Goal: Information Seeking & Learning: Learn about a topic

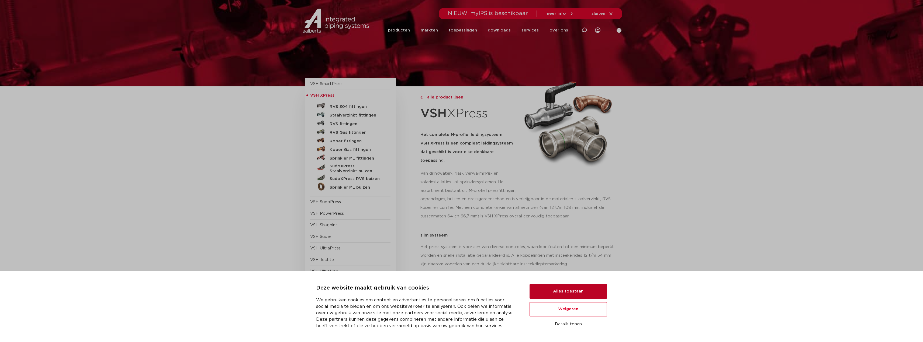
click at [571, 294] on button "Alles toestaan" at bounding box center [568, 292] width 78 height 15
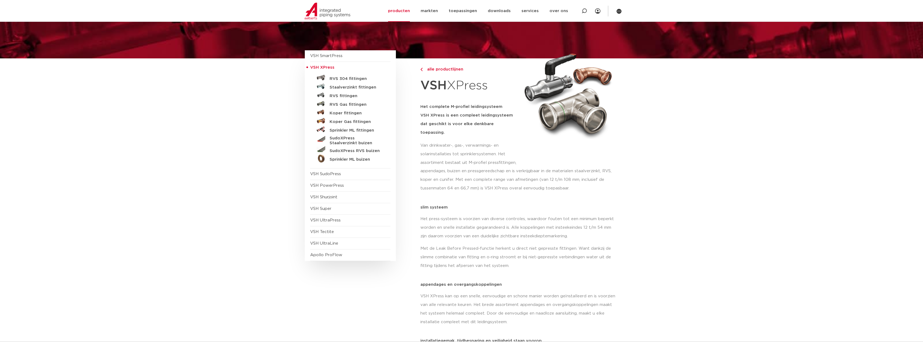
scroll to position [27, 0]
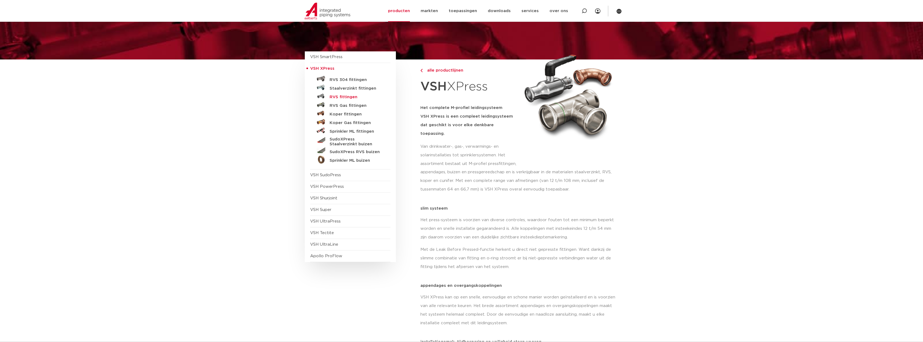
click at [349, 97] on h5 "RVS fittingen" at bounding box center [356, 97] width 53 height 5
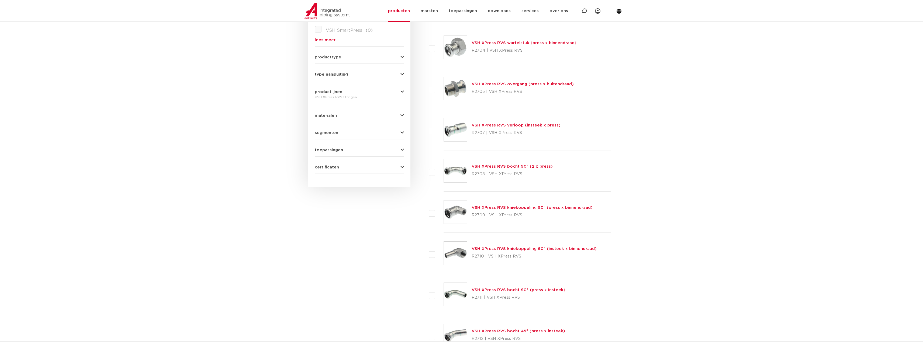
scroll to position [216, 0]
click at [334, 166] on span "certificaten" at bounding box center [327, 165] width 24 height 4
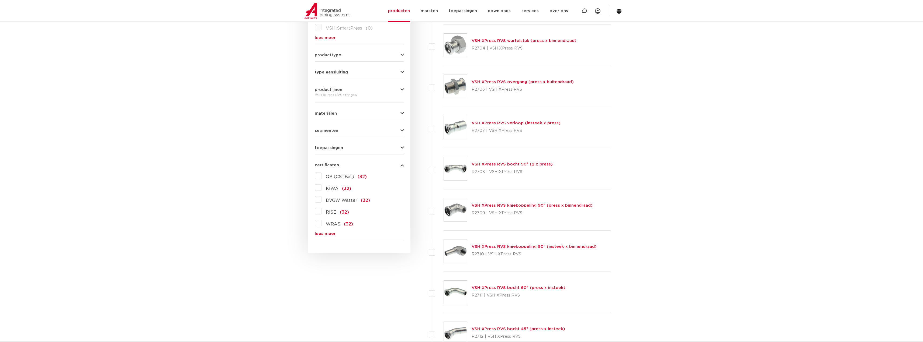
click at [330, 165] on span "certificaten" at bounding box center [327, 165] width 24 height 4
click at [331, 147] on span "toepassingen" at bounding box center [329, 148] width 28 height 4
click at [321, 169] on label "perslucht (32)" at bounding box center [339, 170] width 37 height 9
click at [0, 0] on input "perslucht (32)" at bounding box center [0, 0] width 0 height 0
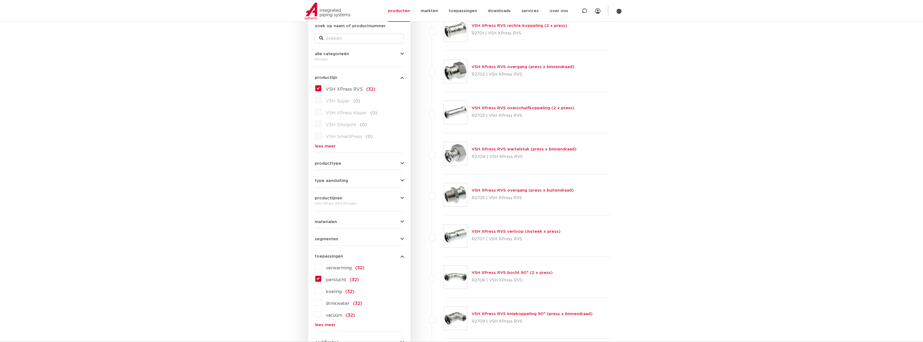
scroll to position [54, 0]
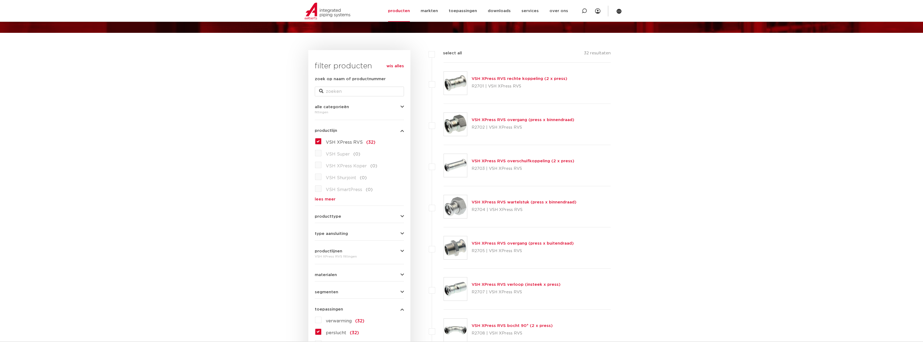
click at [321, 142] on label "VSH XPress RVS (32)" at bounding box center [348, 141] width 54 height 9
click at [0, 0] on input "VSH XPress RVS (32)" at bounding box center [0, 0] width 0 height 0
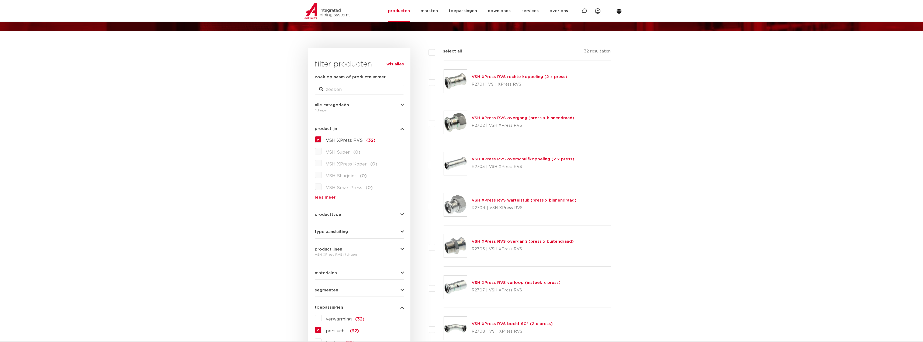
scroll to position [27, 0]
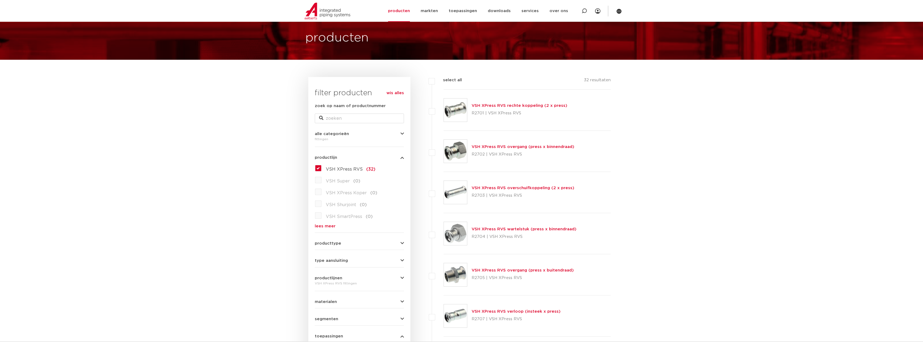
click at [535, 105] on link "VSH XPress RVS rechte koppeling (2 x press)" at bounding box center [519, 106] width 96 height 4
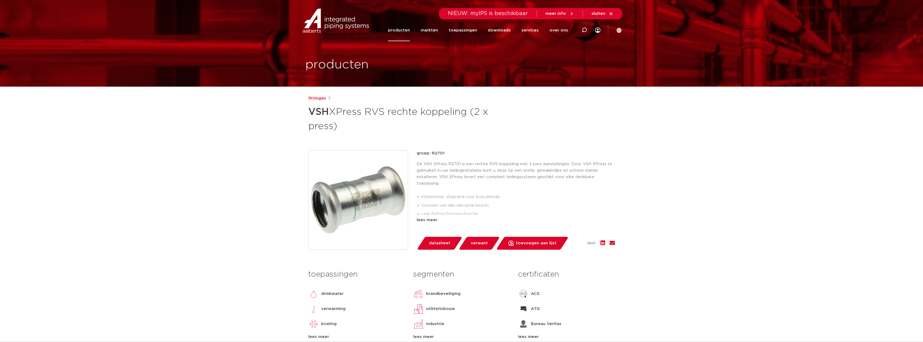
scroll to position [27, 0]
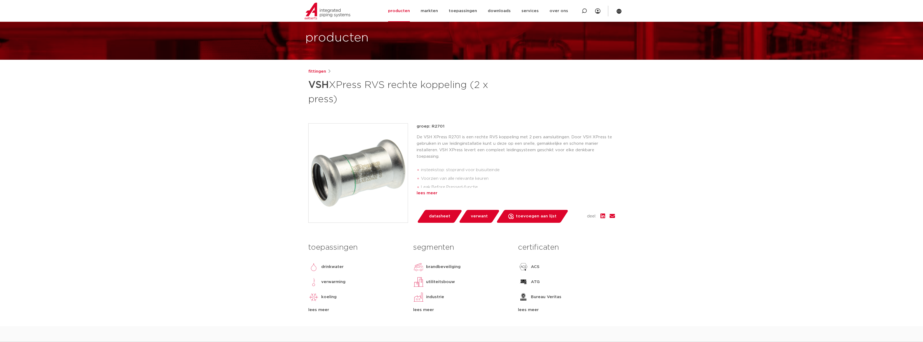
click at [433, 192] on div "lees meer" at bounding box center [516, 193] width 198 height 6
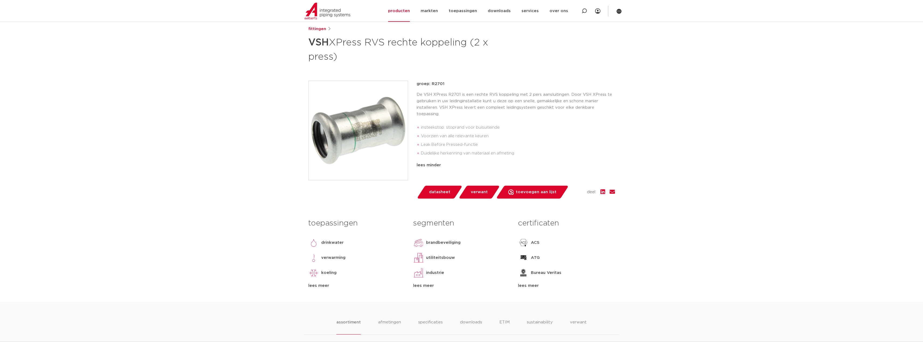
scroll to position [54, 0]
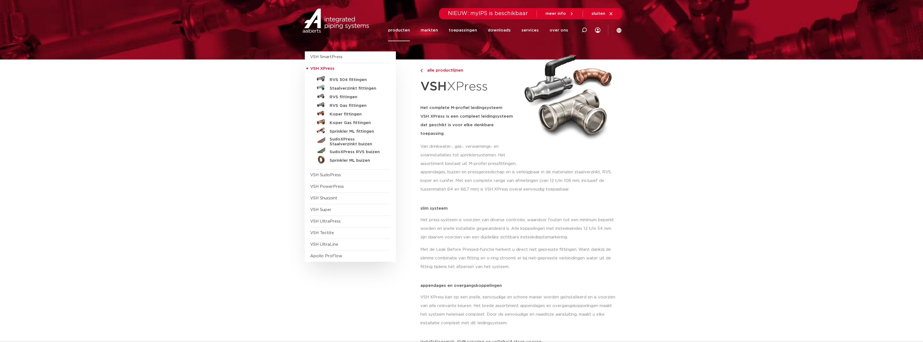
click at [351, 89] on h5 "Staalverzinkt fittingen" at bounding box center [356, 88] width 53 height 5
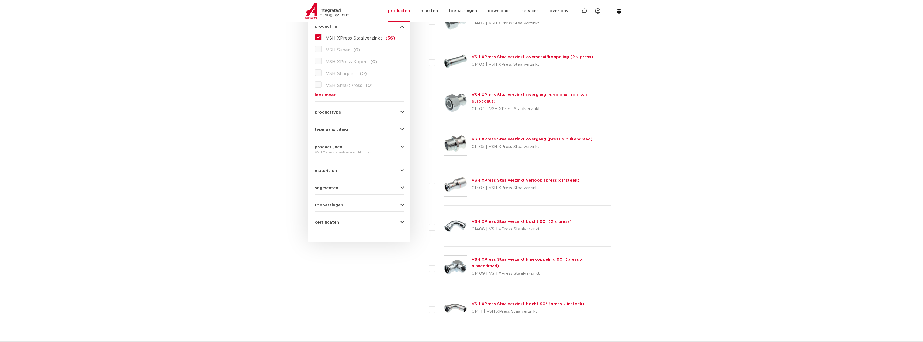
scroll to position [189, 0]
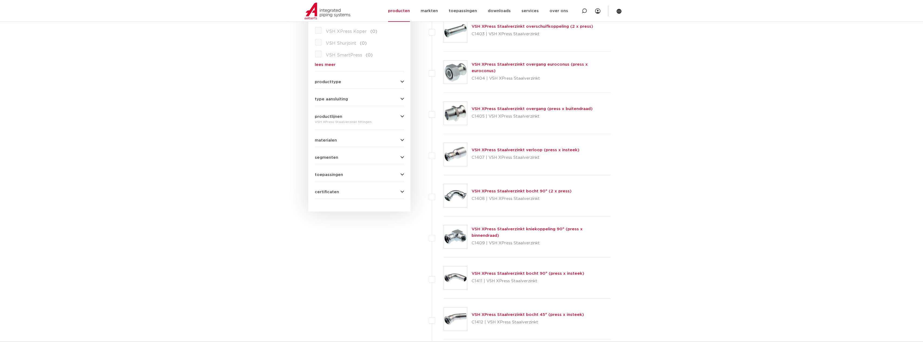
click at [324, 171] on div "toepassingen verwarming (36) perslucht (35) koeling (35) vacuüm (34) solar inst…" at bounding box center [359, 173] width 89 height 8
click at [326, 175] on span "toepassingen" at bounding box center [329, 175] width 28 height 4
click at [321, 198] on label "perslucht (35)" at bounding box center [339, 197] width 37 height 9
click at [0, 0] on input "perslucht (35)" at bounding box center [0, 0] width 0 height 0
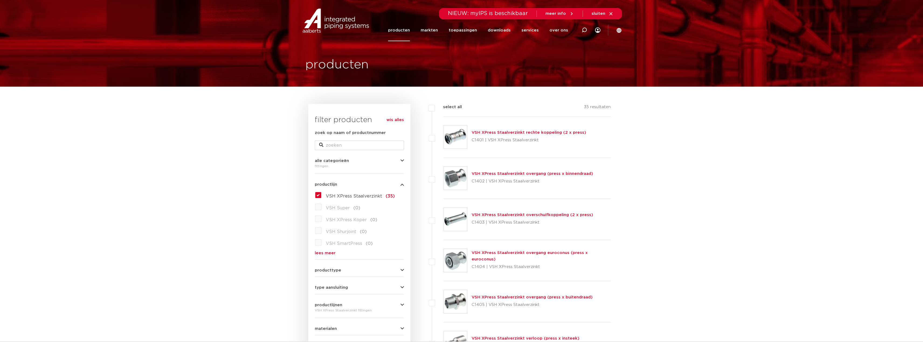
click at [530, 133] on link "VSH XPress Staalverzinkt rechte koppeling (2 x press)" at bounding box center [528, 133] width 115 height 4
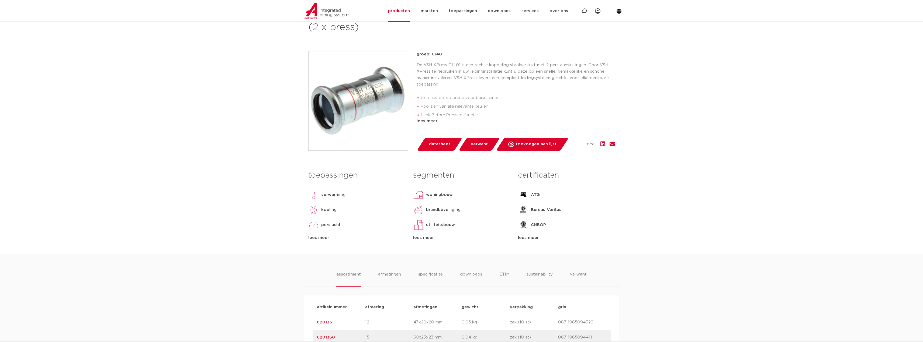
scroll to position [108, 0]
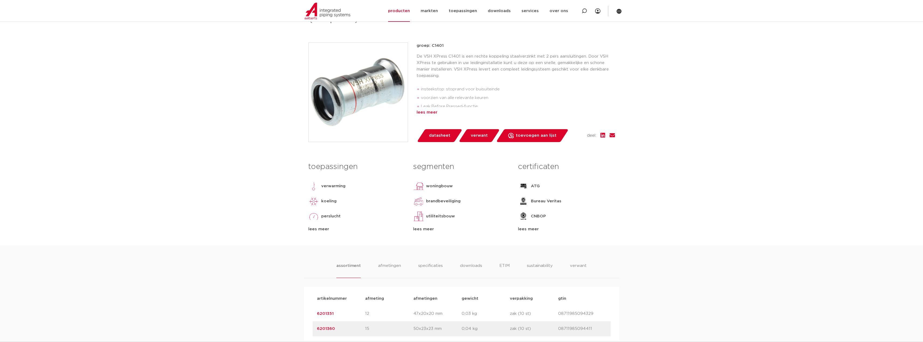
click at [428, 113] on div "lees meer" at bounding box center [516, 112] width 198 height 6
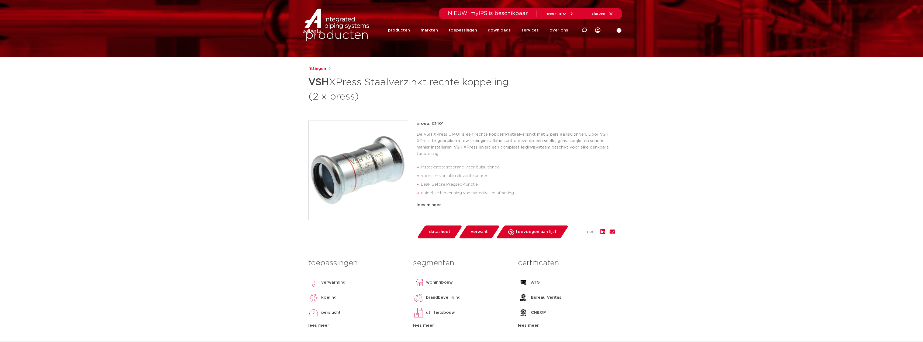
scroll to position [0, 0]
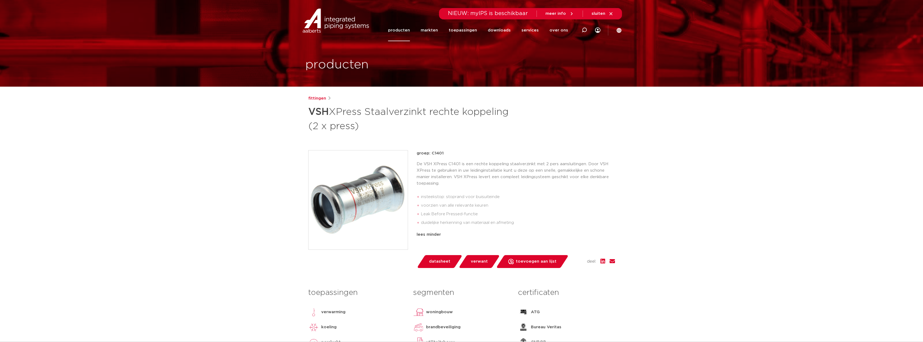
click at [405, 31] on link "producten" at bounding box center [399, 30] width 22 height 22
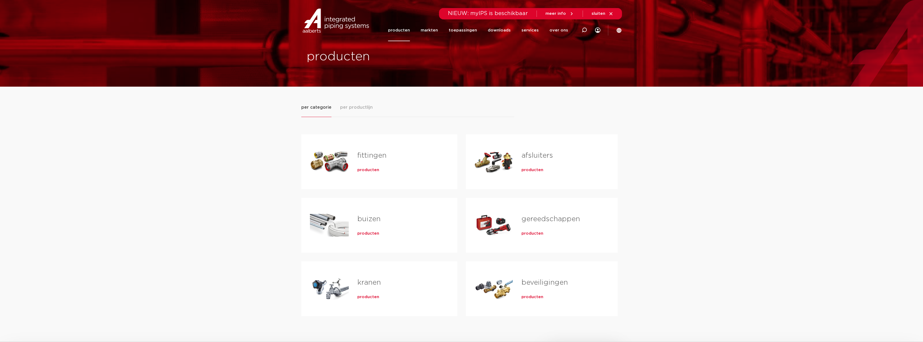
click at [377, 219] on link "buizen" at bounding box center [368, 219] width 23 height 7
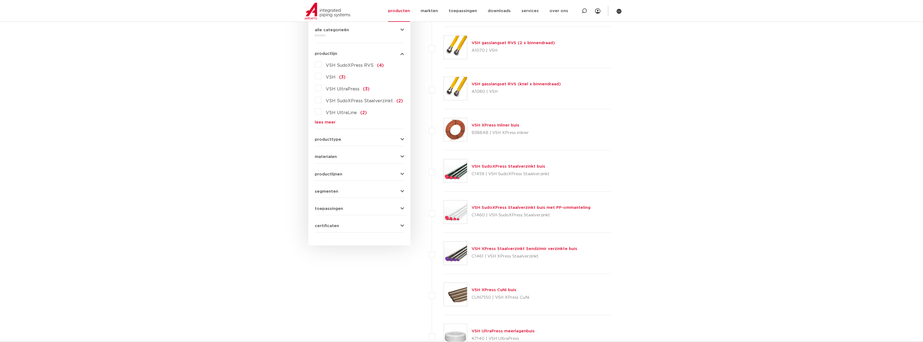
scroll to position [135, 0]
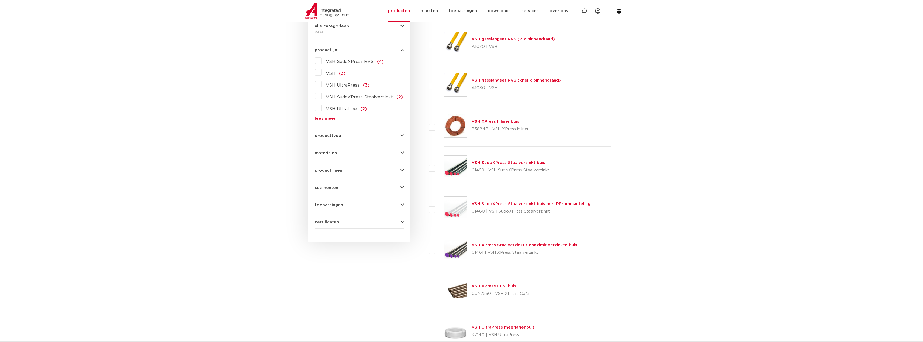
click at [329, 206] on span "toepassingen" at bounding box center [329, 205] width 28 height 4
click at [321, 228] on label "perslucht (10)" at bounding box center [339, 227] width 37 height 9
click at [0, 0] on input "perslucht (10)" at bounding box center [0, 0] width 0 height 0
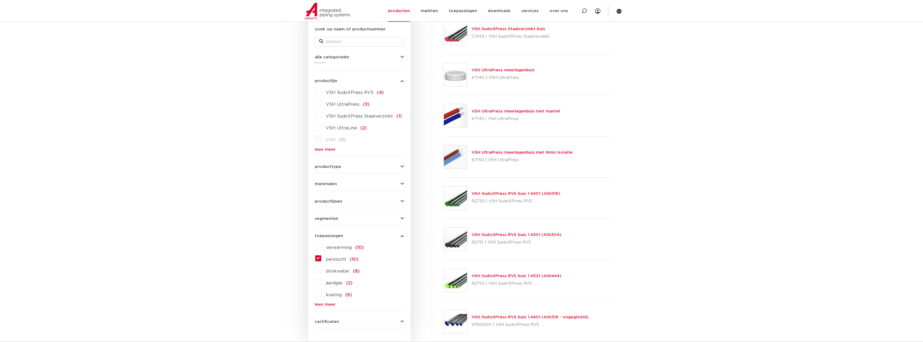
scroll to position [81, 0]
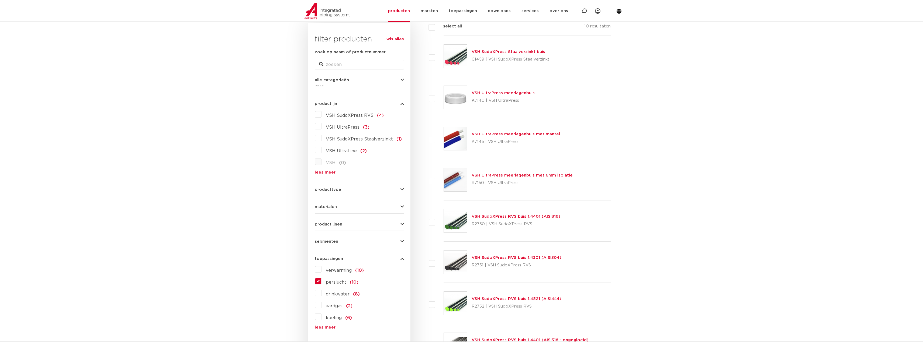
click at [523, 52] on link "VSH SudoXPress Staalverzinkt buis" at bounding box center [508, 52] width 74 height 4
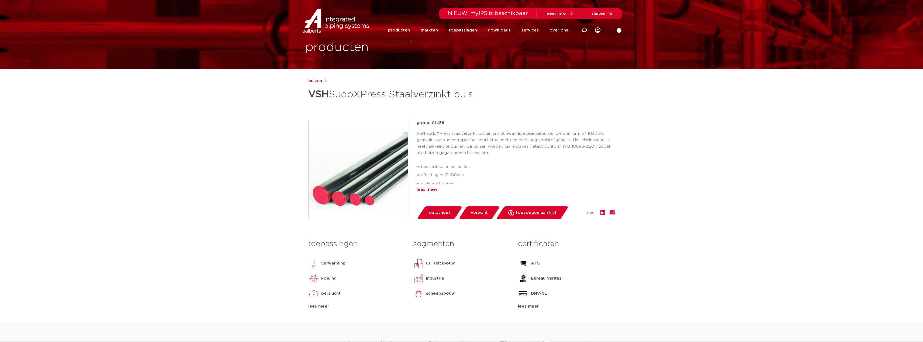
scroll to position [27, 0]
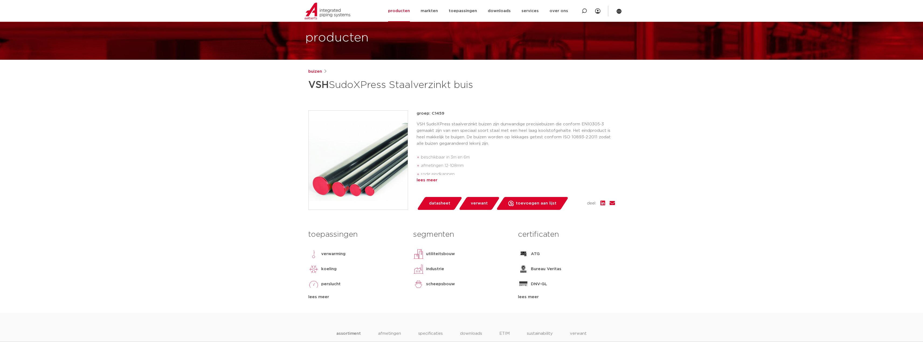
click at [430, 181] on div "lees meer" at bounding box center [516, 180] width 198 height 6
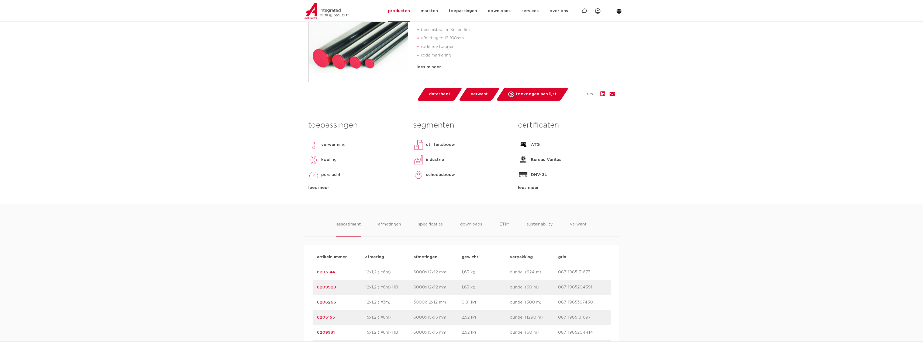
scroll to position [81, 0]
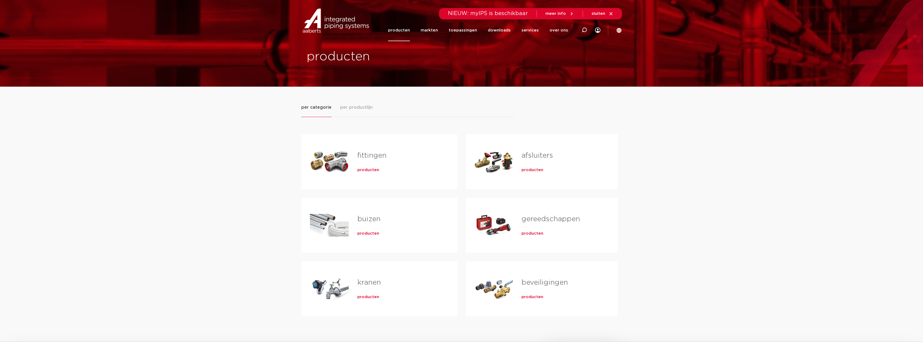
click at [374, 221] on link "buizen" at bounding box center [368, 219] width 23 height 7
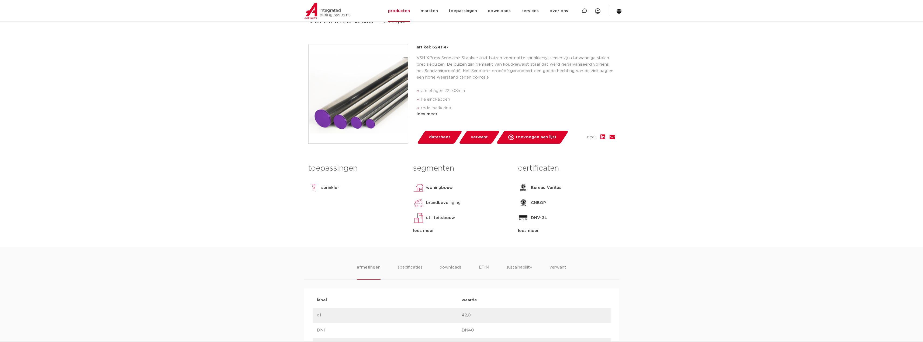
scroll to position [81, 0]
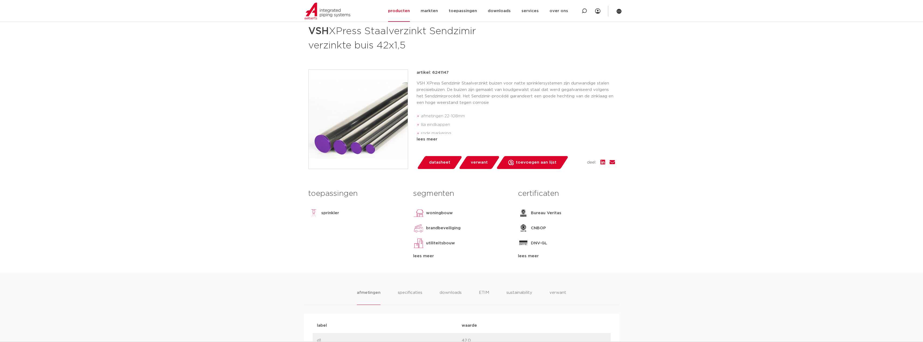
click at [416, 138] on div "artikel: 6241147 VSH XPress Sendzimir Staalverzinkt buizen voor natte sprinkler…" at bounding box center [461, 120] width 307 height 100
click at [425, 137] on div "lees meer" at bounding box center [516, 139] width 198 height 6
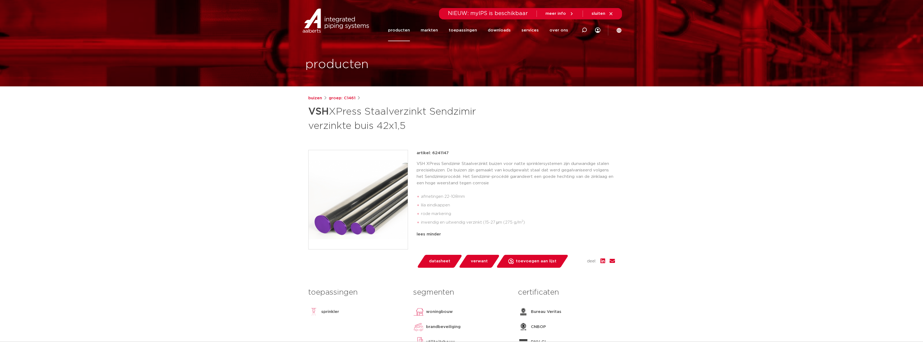
scroll to position [0, 0]
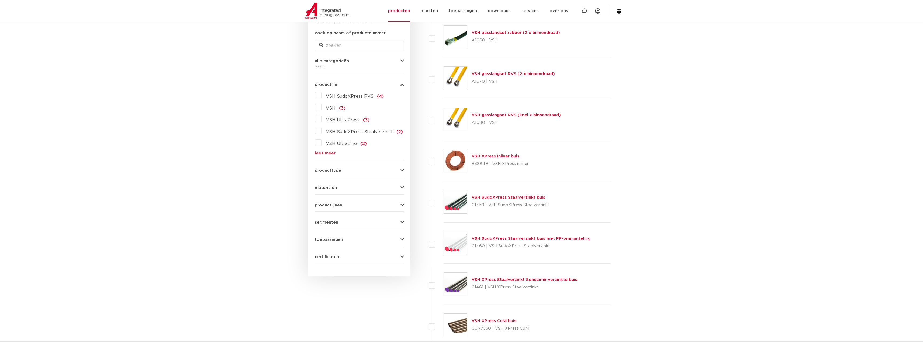
scroll to position [162, 0]
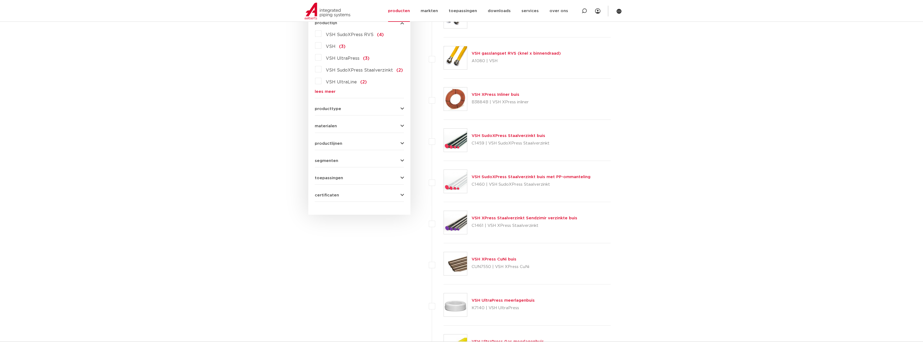
click at [329, 159] on span "segmenten" at bounding box center [326, 161] width 23 height 4
click at [332, 179] on span "toepassingen" at bounding box center [329, 178] width 28 height 4
click at [328, 246] on link "lees meer" at bounding box center [359, 247] width 89 height 4
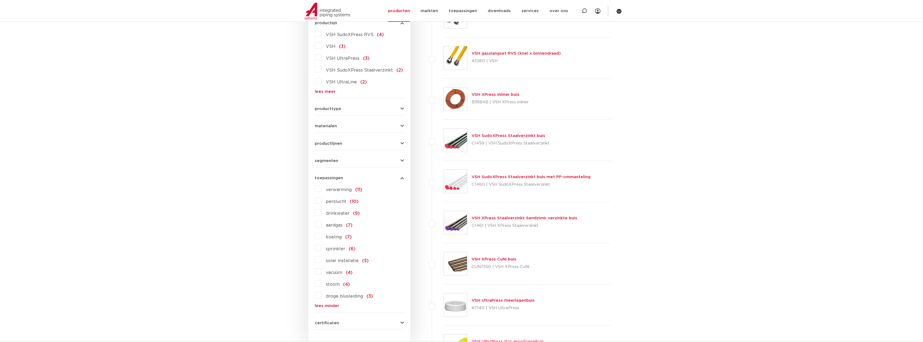
click at [321, 202] on label "perslucht (10)" at bounding box center [339, 200] width 37 height 9
click at [0, 0] on input "perslucht (10)" at bounding box center [0, 0] width 0 height 0
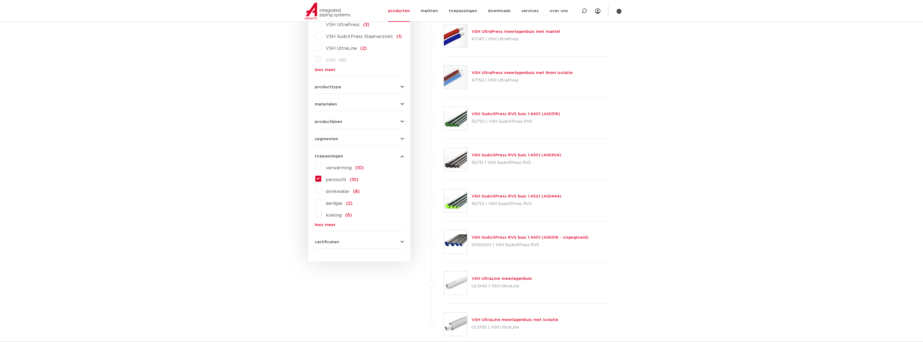
scroll to position [108, 0]
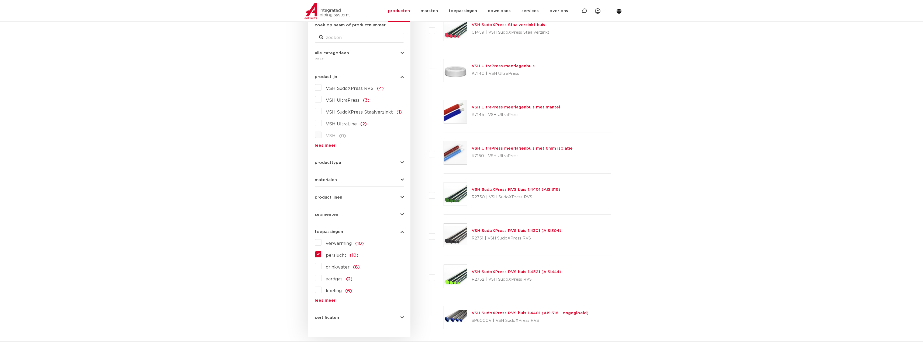
click at [321, 256] on label "perslucht (10)" at bounding box center [339, 254] width 37 height 9
click at [0, 0] on input "perslucht (10)" at bounding box center [0, 0] width 0 height 0
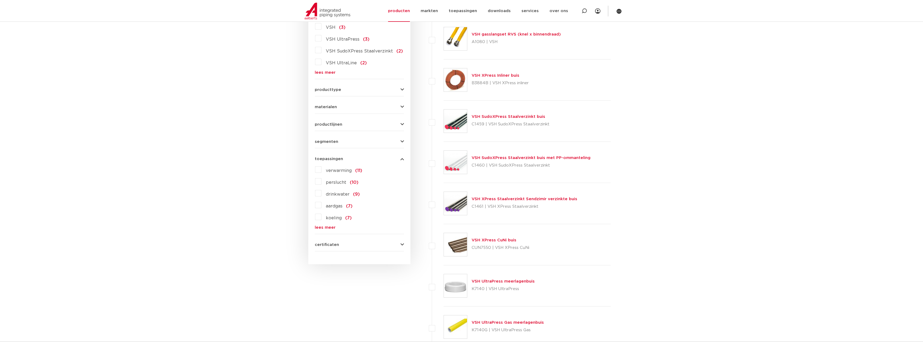
scroll to position [189, 0]
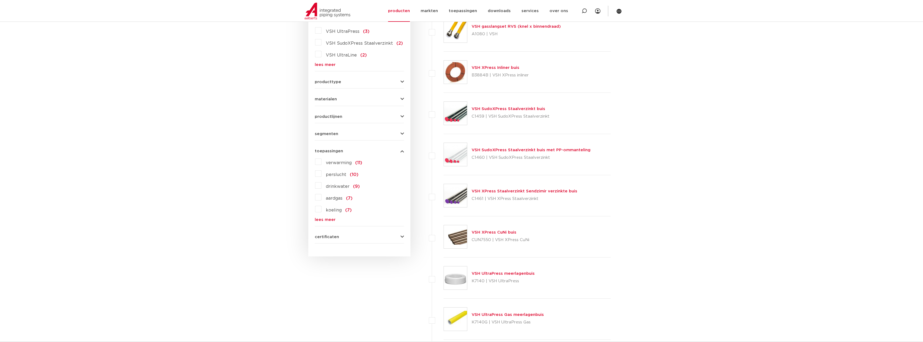
click at [326, 221] on link "lees meer" at bounding box center [359, 220] width 89 height 4
click at [321, 270] on label "droge blusleiding (3)" at bounding box center [346, 268] width 51 height 9
click at [0, 0] on input "droge blusleiding (3)" at bounding box center [0, 0] width 0 height 0
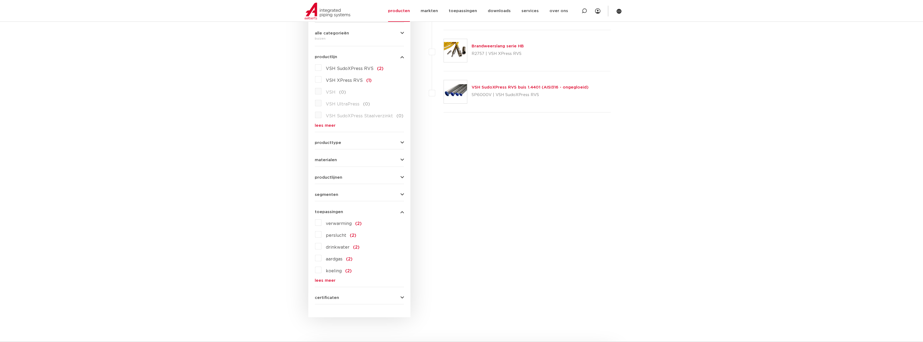
scroll to position [189, 0]
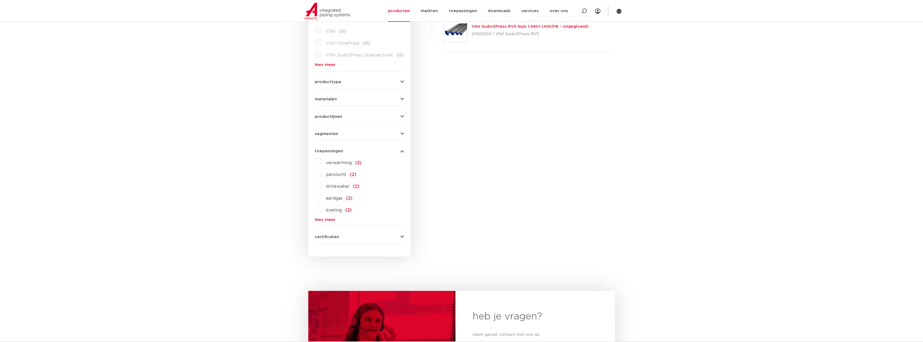
click at [322, 220] on link "lees meer" at bounding box center [359, 220] width 89 height 4
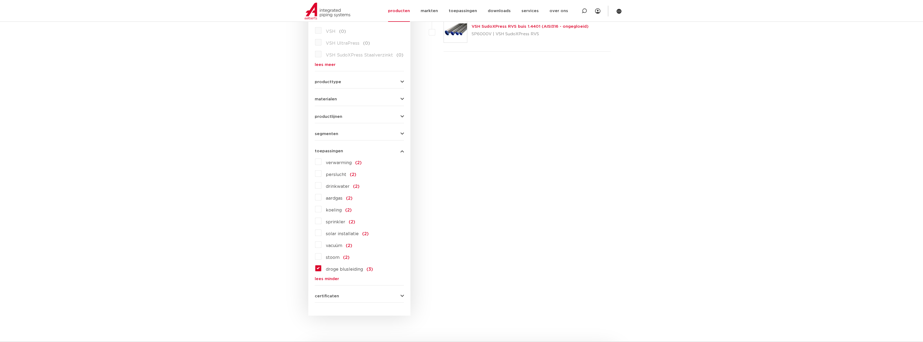
click at [321, 269] on label "droge blusleiding (3)" at bounding box center [346, 268] width 51 height 9
click at [0, 0] on input "droge blusleiding (3)" at bounding box center [0, 0] width 0 height 0
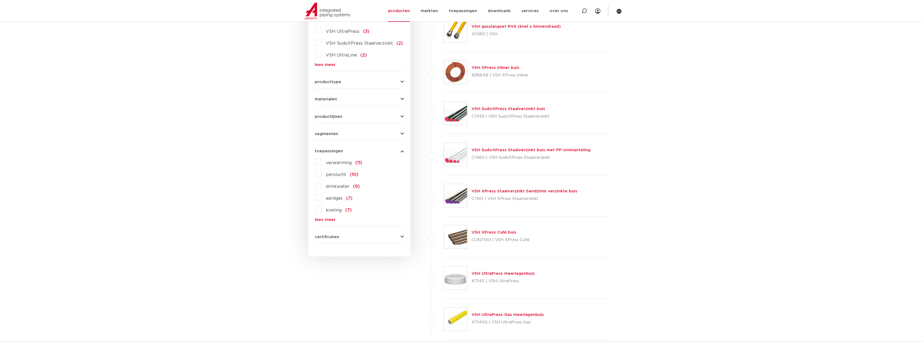
click at [506, 192] on link "VSH XPress Staalverzinkt Sendzimir verzinkte buis" at bounding box center [524, 191] width 106 height 4
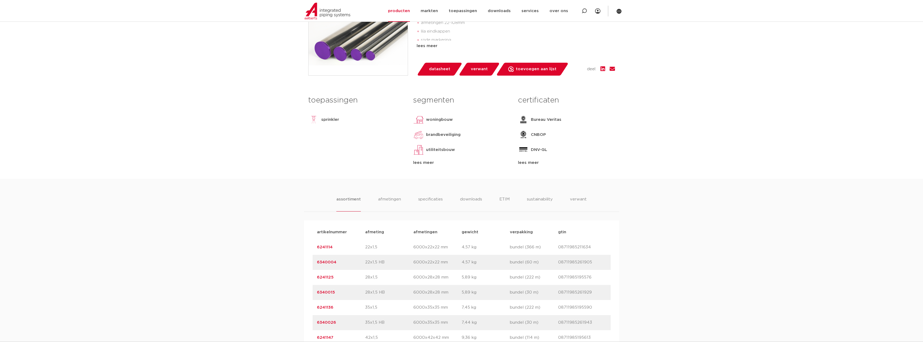
scroll to position [189, 0]
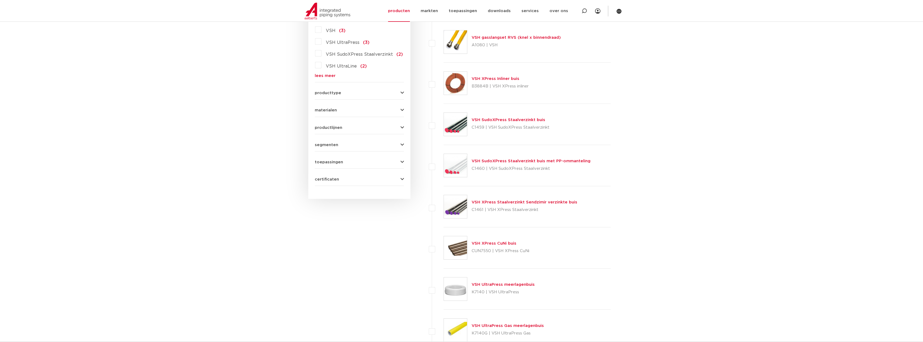
scroll to position [108, 0]
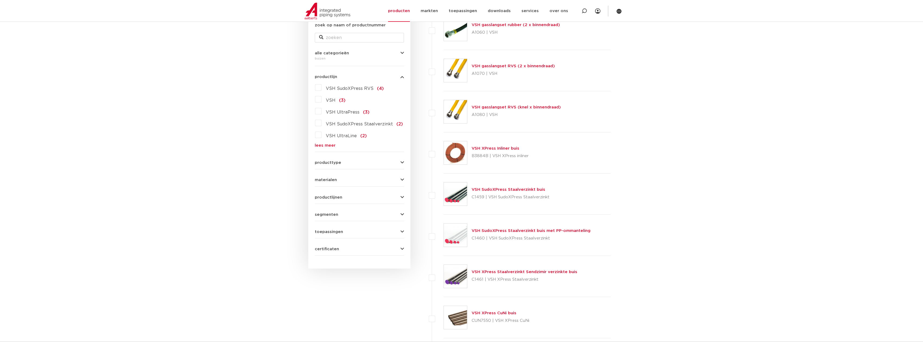
click at [334, 233] on span "toepassingen" at bounding box center [329, 232] width 28 height 4
click at [321, 255] on label "perslucht (10)" at bounding box center [339, 254] width 37 height 9
click at [0, 0] on input "perslucht (10)" at bounding box center [0, 0] width 0 height 0
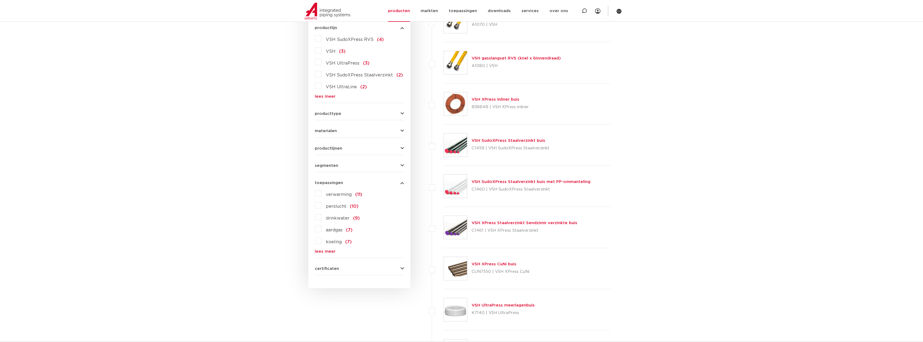
click at [329, 251] on link "lees meer" at bounding box center [359, 252] width 89 height 4
click at [321, 254] on label "sprinkler (6)" at bounding box center [338, 253] width 34 height 9
click at [0, 0] on input "sprinkler (6)" at bounding box center [0, 0] width 0 height 0
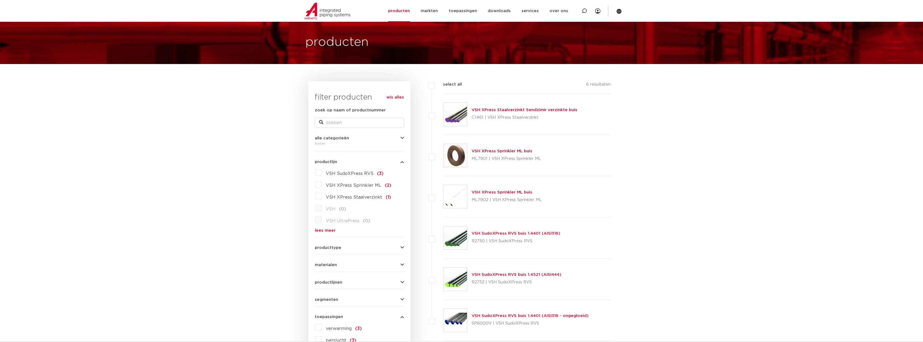
scroll to position [22, 0]
click at [524, 112] on link "VSH XPress Staalverzinkt Sendzimir verzinkte buis" at bounding box center [524, 111] width 106 height 4
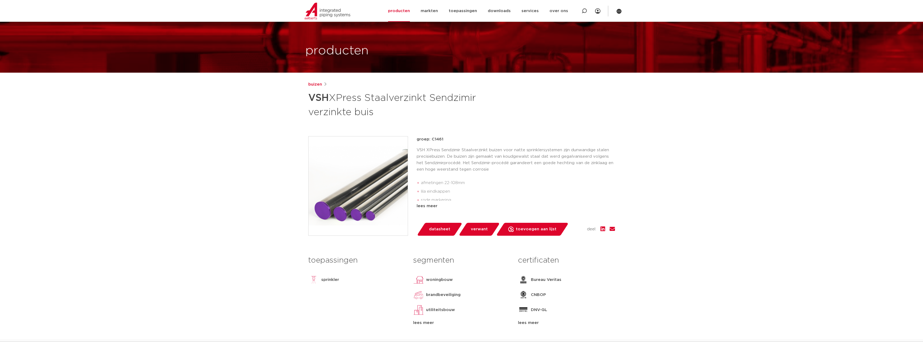
scroll to position [27, 0]
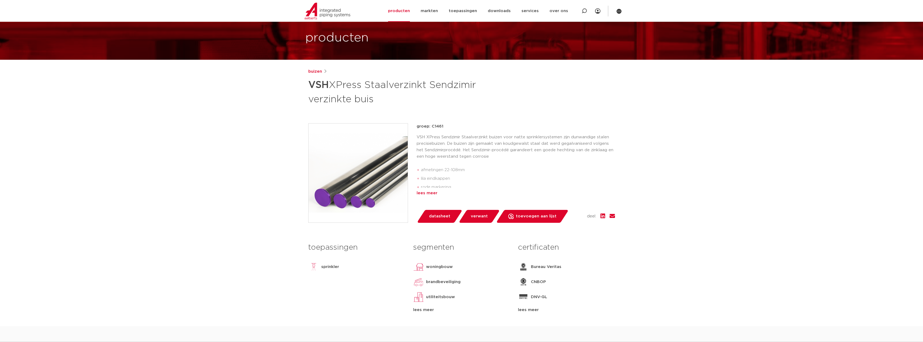
click at [431, 193] on div "lees meer" at bounding box center [516, 193] width 198 height 6
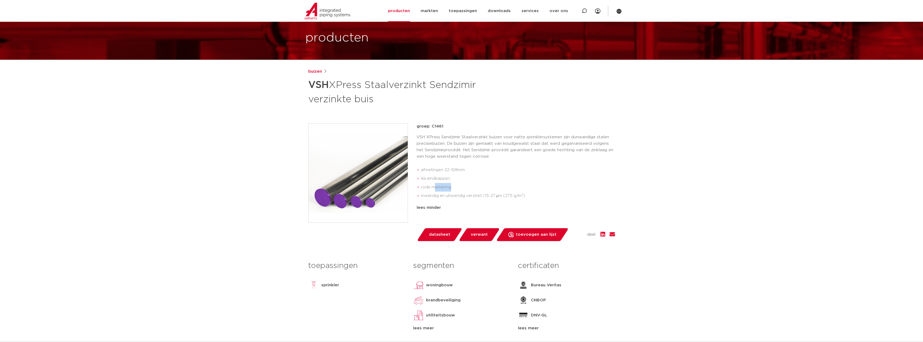
drag, startPoint x: 451, startPoint y: 186, endPoint x: 434, endPoint y: 186, distance: 17.5
click at [434, 186] on li "rode markering" at bounding box center [518, 187] width 194 height 9
drag, startPoint x: 467, startPoint y: 190, endPoint x: 471, endPoint y: 191, distance: 3.3
click at [468, 190] on li "rode markering" at bounding box center [518, 187] width 194 height 9
click at [471, 188] on li "rode markering" at bounding box center [518, 187] width 194 height 9
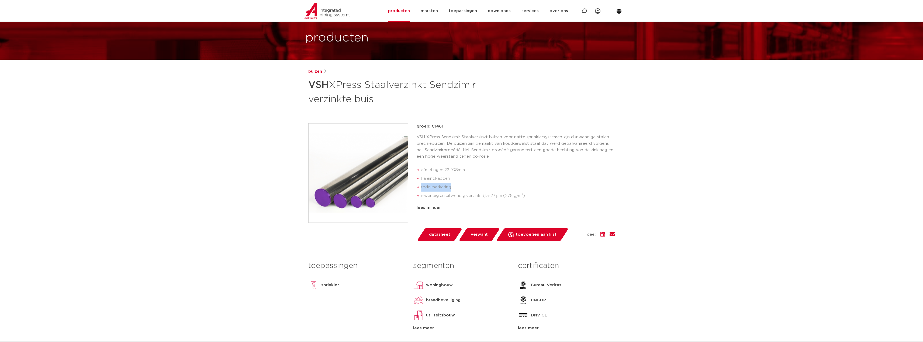
drag, startPoint x: 451, startPoint y: 186, endPoint x: 422, endPoint y: 186, distance: 28.3
click at [421, 186] on li "rode markering" at bounding box center [518, 187] width 194 height 9
click at [500, 191] on li "rode markering" at bounding box center [518, 187] width 194 height 9
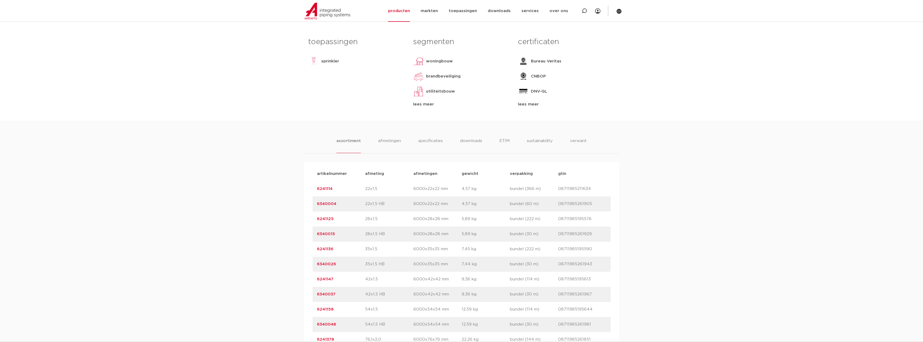
scroll to position [122, 0]
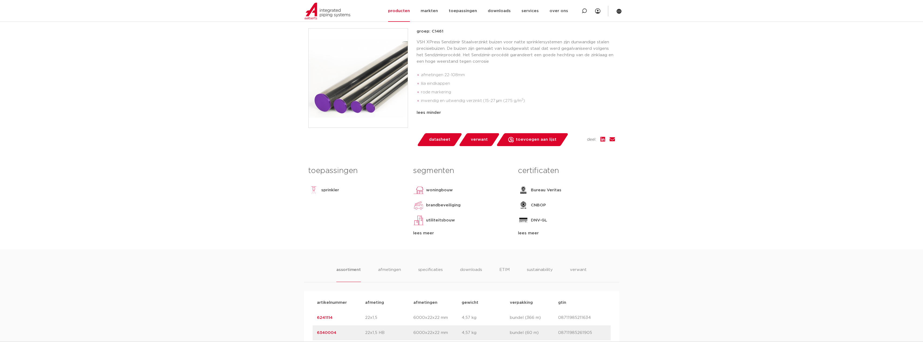
click at [531, 233] on div "lees meer" at bounding box center [566, 233] width 97 height 6
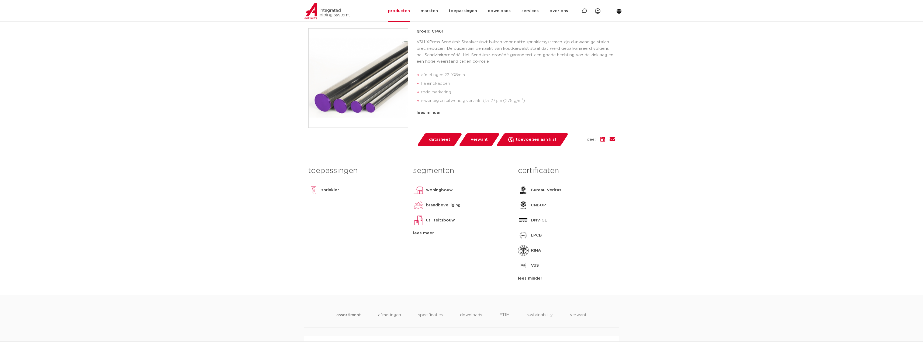
click at [428, 237] on div "lees meer" at bounding box center [461, 233] width 97 height 6
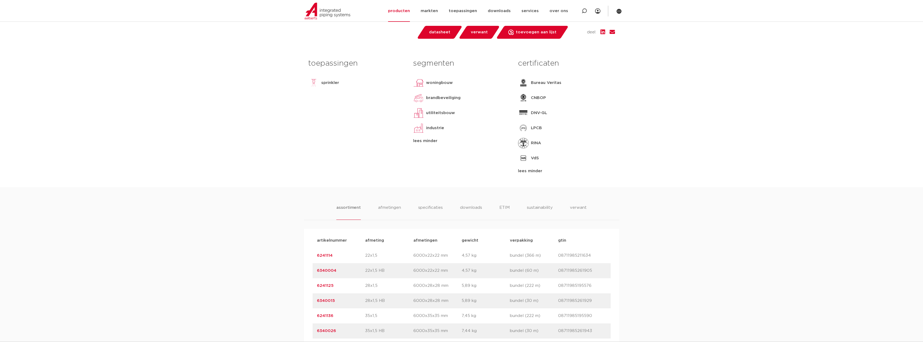
scroll to position [230, 0]
click at [388, 210] on li "afmetingen" at bounding box center [389, 211] width 23 height 15
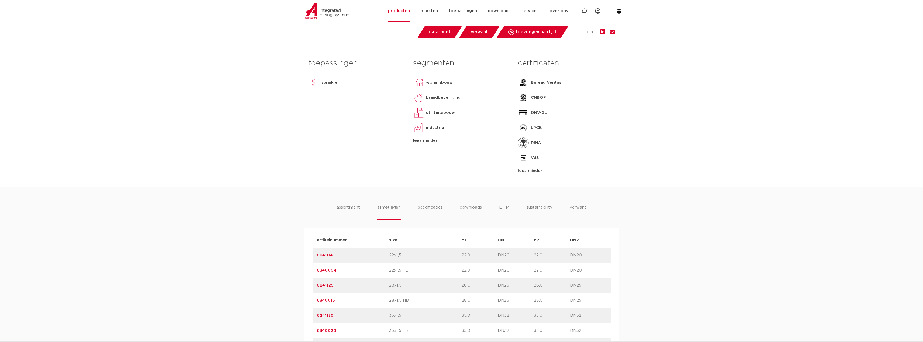
scroll to position [284, 0]
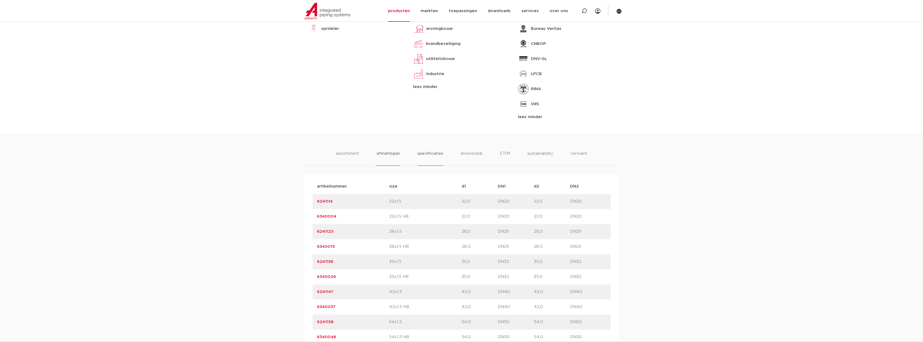
click at [434, 157] on li "specificaties" at bounding box center [430, 158] width 26 height 15
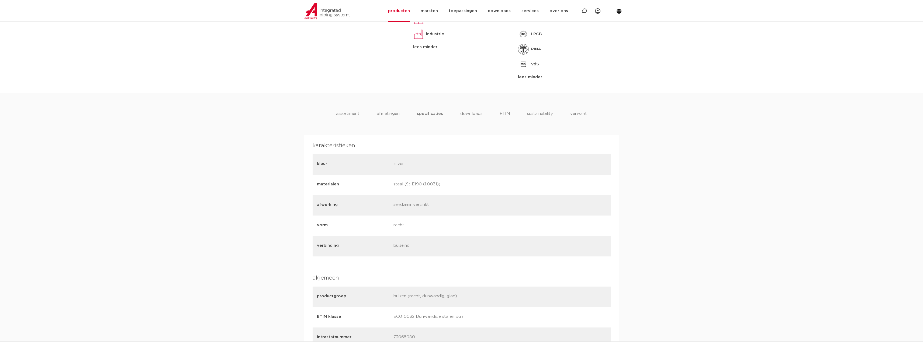
scroll to position [257, 0]
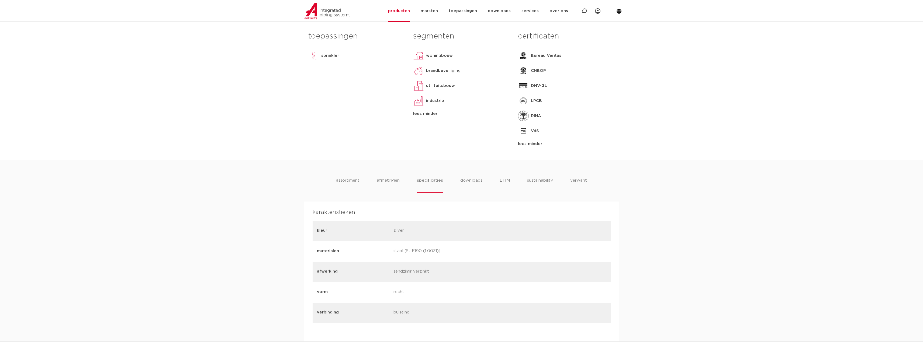
click at [465, 173] on div "assortiment [GEOGRAPHIC_DATA] specificaties downloads ETIM sustainability verwa…" at bounding box center [461, 345] width 923 height 371
click at [465, 179] on li "downloads" at bounding box center [471, 185] width 22 height 15
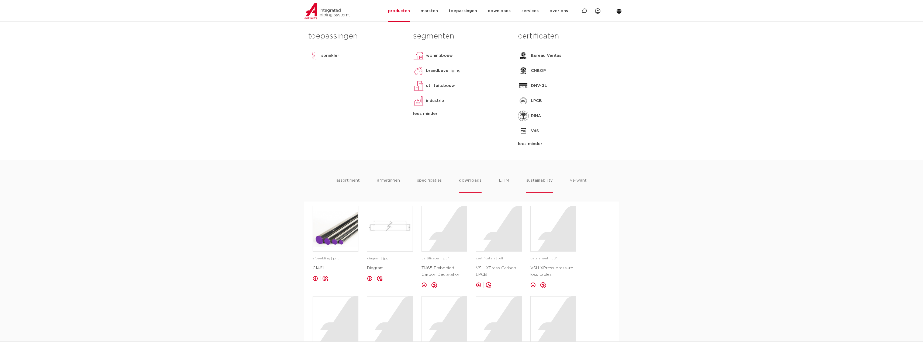
click at [531, 183] on li "sustainability" at bounding box center [539, 185] width 26 height 15
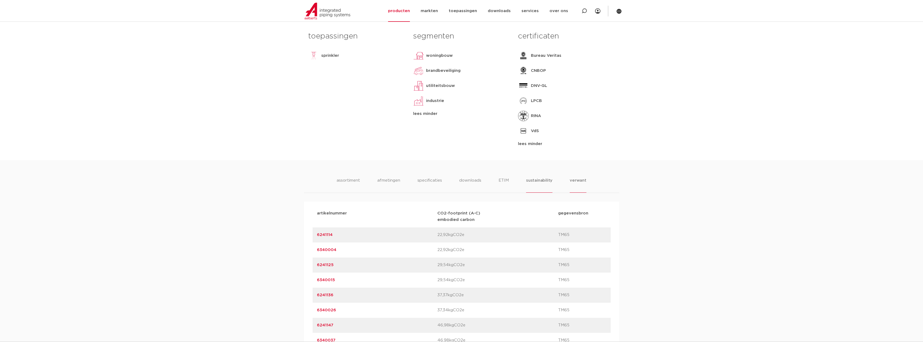
click at [578, 183] on li "verwant" at bounding box center [578, 185] width 17 height 15
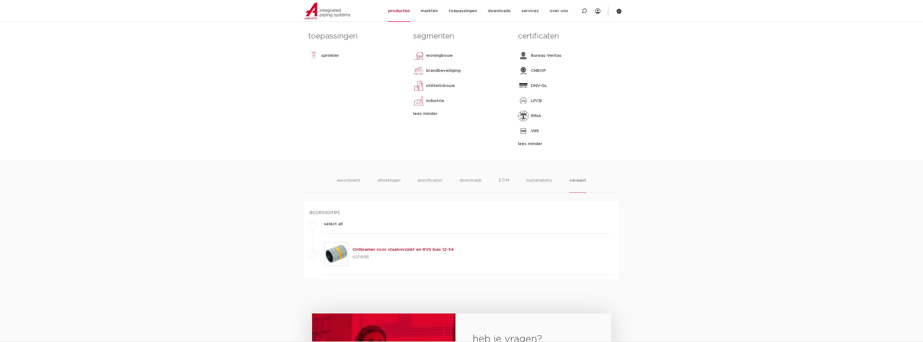
click at [345, 176] on div "assortiment [GEOGRAPHIC_DATA] specificaties downloads ETIM sustainability verwa…" at bounding box center [461, 219] width 923 height 119
click at [346, 178] on div "assortiment [GEOGRAPHIC_DATA] specificaties downloads ETIM sustainability verwa…" at bounding box center [461, 219] width 923 height 119
click at [351, 178] on li "assortiment" at bounding box center [348, 185] width 25 height 15
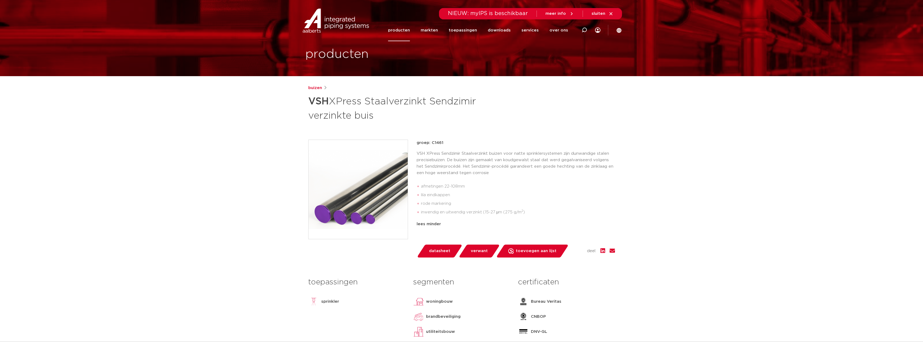
scroll to position [0, 0]
